Goal: Information Seeking & Learning: Learn about a topic

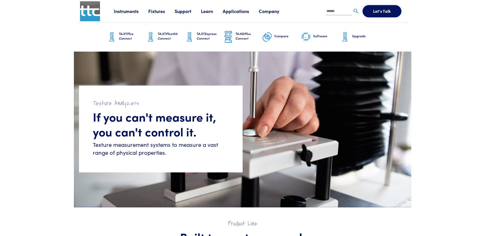
click at [321, 37] on h6 "Software" at bounding box center [326, 36] width 27 height 5
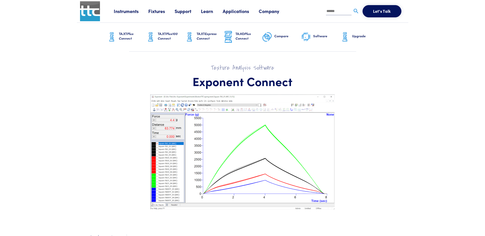
click at [322, 37] on h6 "Software" at bounding box center [326, 36] width 27 height 5
click at [352, 38] on h6 "Upgrade" at bounding box center [365, 36] width 27 height 5
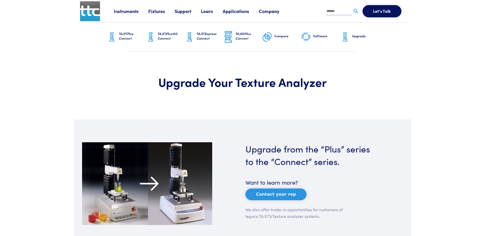
click at [339, 12] on input "text" at bounding box center [339, 12] width 26 height 8
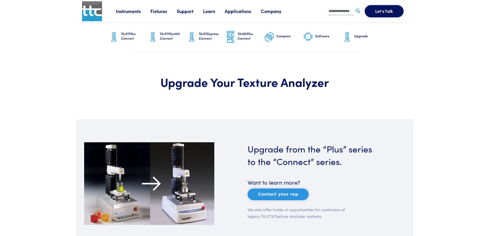
scroll to position [0, 2]
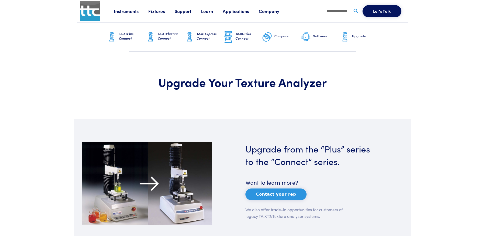
type input "**********"
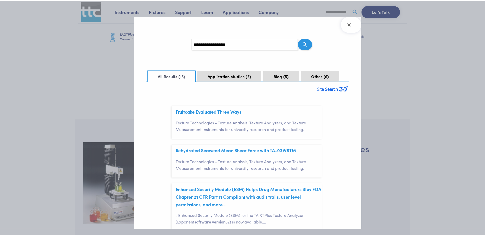
scroll to position [15, 0]
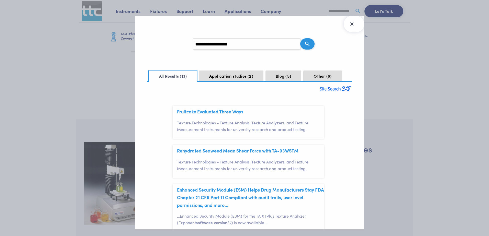
click at [354, 22] on icon "Close Search Results" at bounding box center [351, 24] width 8 height 8
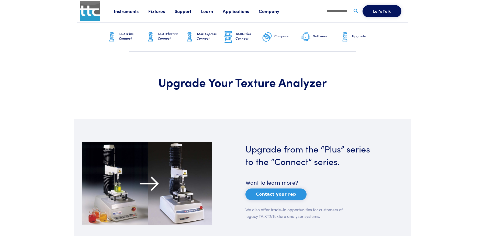
click at [180, 11] on link "Support" at bounding box center [188, 11] width 26 height 6
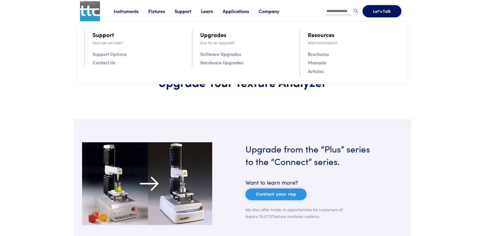
click at [229, 56] on link "Software Upgrades" at bounding box center [220, 53] width 41 height 7
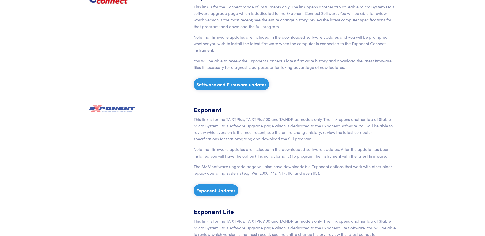
scroll to position [204, 0]
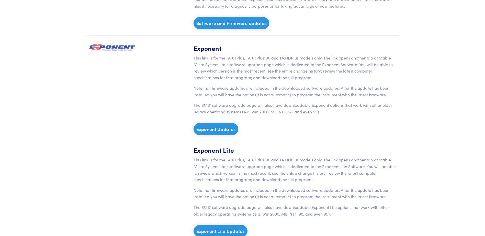
click at [234, 127] on link "Exponent Updates" at bounding box center [215, 129] width 45 height 12
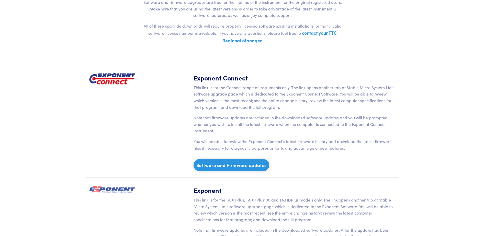
scroll to position [51, 0]
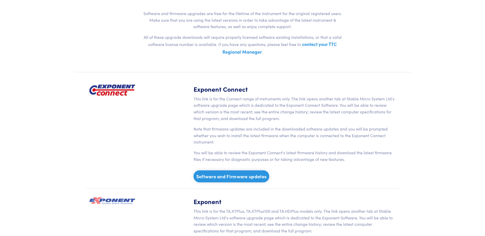
click at [233, 178] on link "Software and Firmware updates" at bounding box center [231, 176] width 76 height 12
